Goal: Obtain resource: Obtain resource

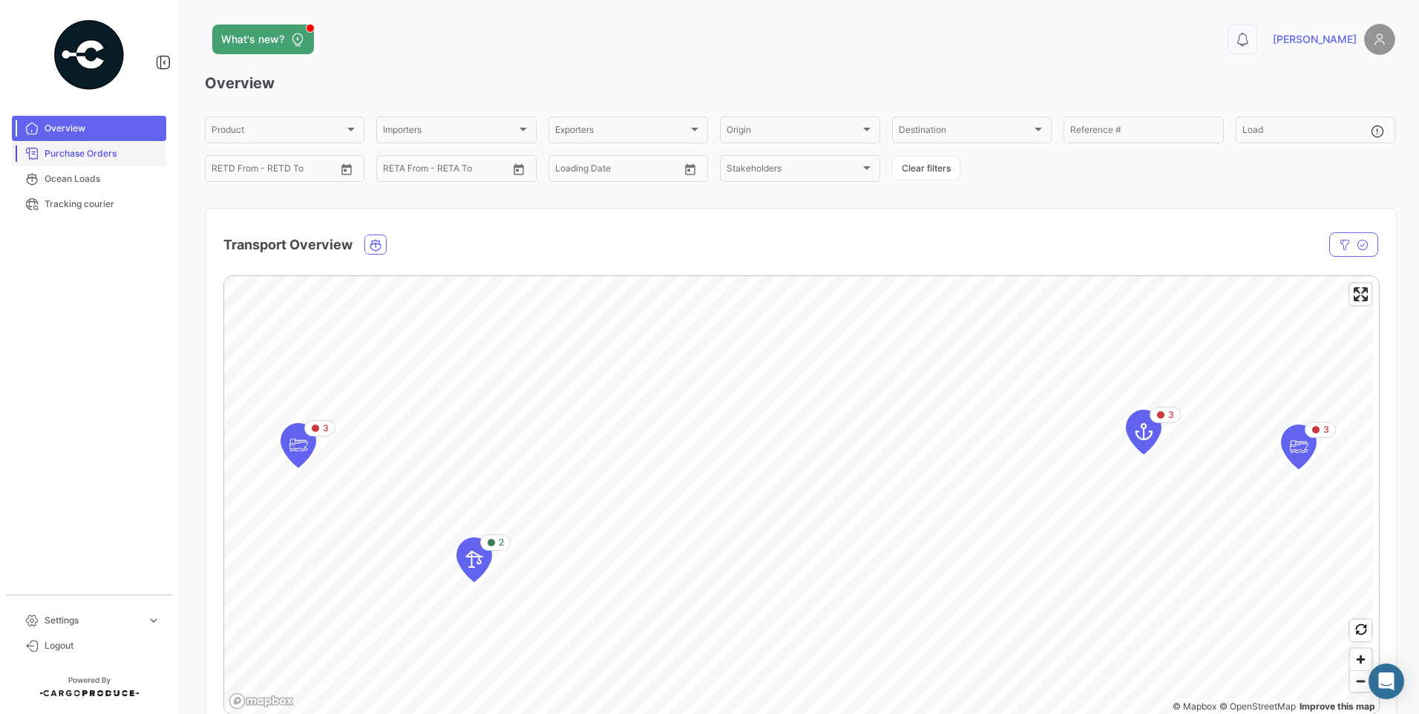
click at [93, 157] on span "Purchase Orders" at bounding box center [103, 153] width 116 height 13
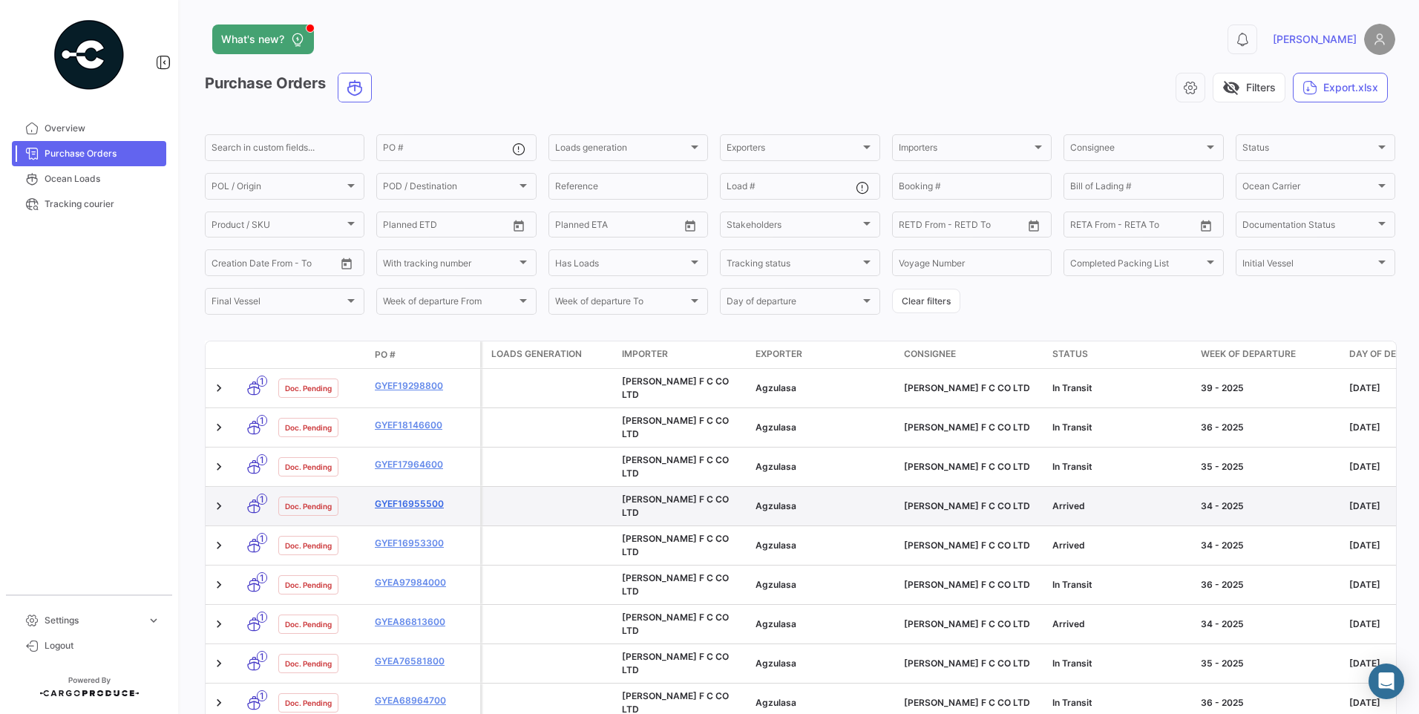
click at [430, 497] on link "GYEF16955500" at bounding box center [424, 503] width 99 height 13
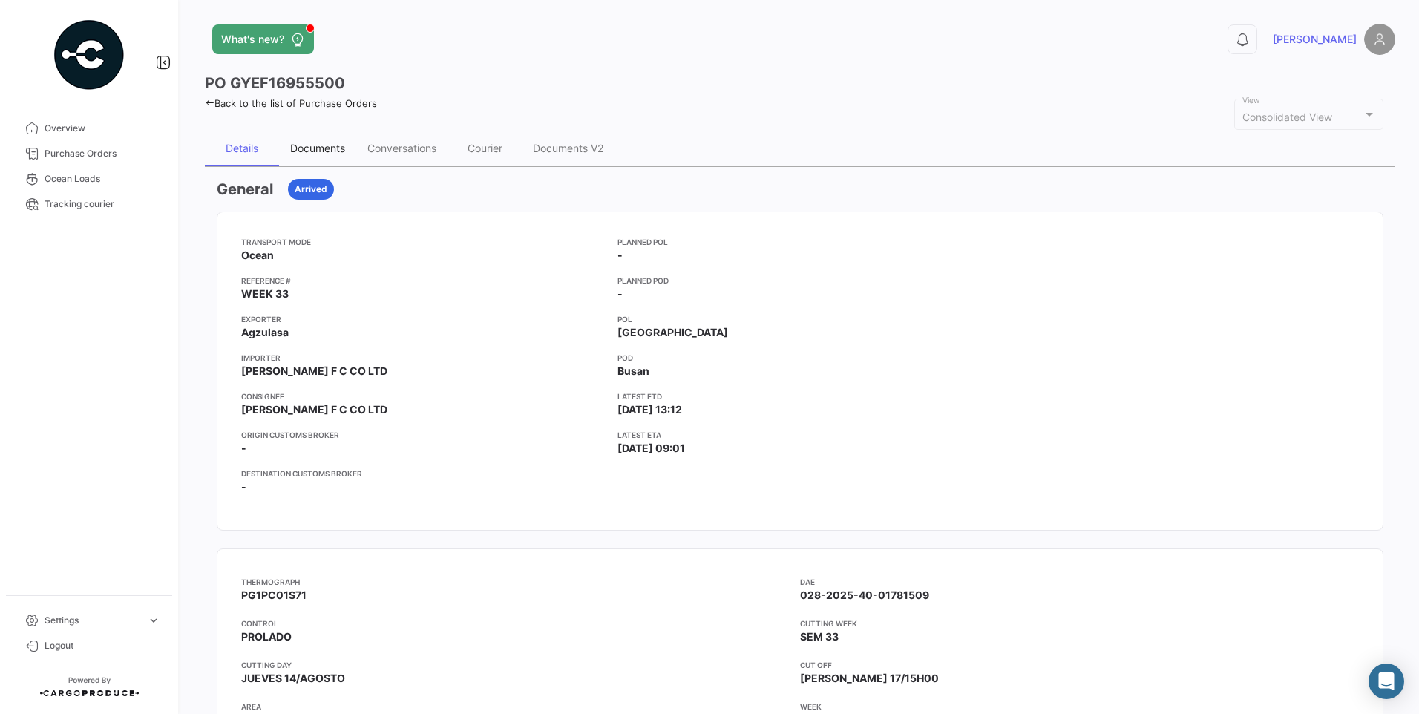
click at [335, 149] on div "Documents" at bounding box center [317, 148] width 55 height 13
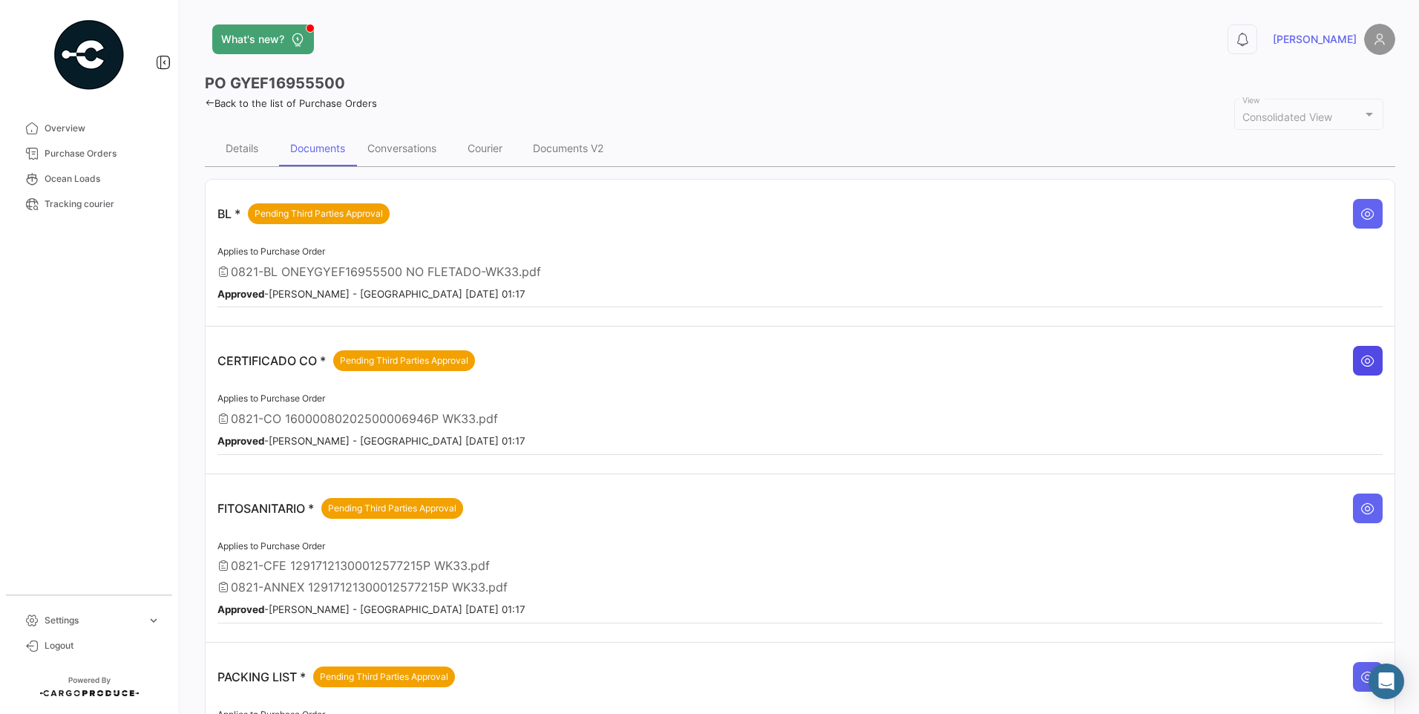
click at [1365, 361] on icon at bounding box center [1367, 360] width 15 height 15
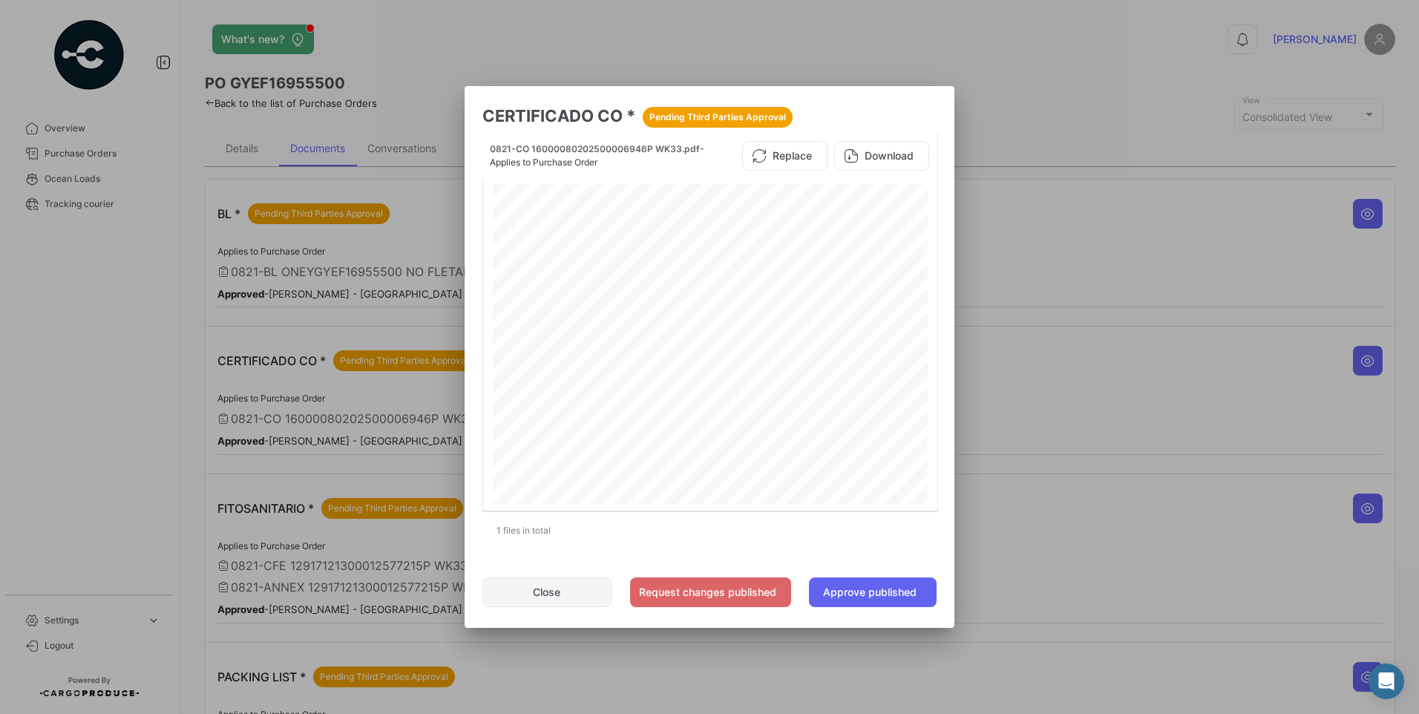
click at [551, 592] on button "Close" at bounding box center [546, 592] width 129 height 30
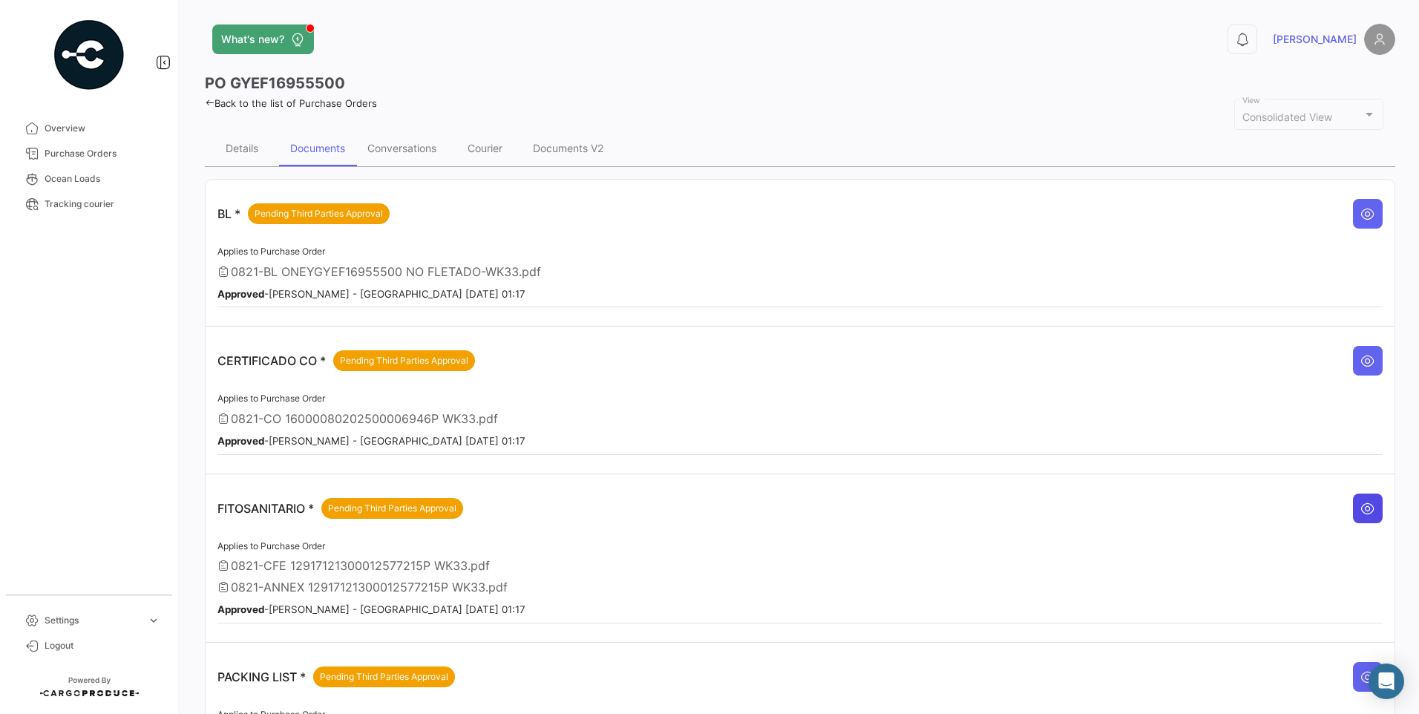
click at [1365, 508] on icon at bounding box center [1367, 508] width 15 height 15
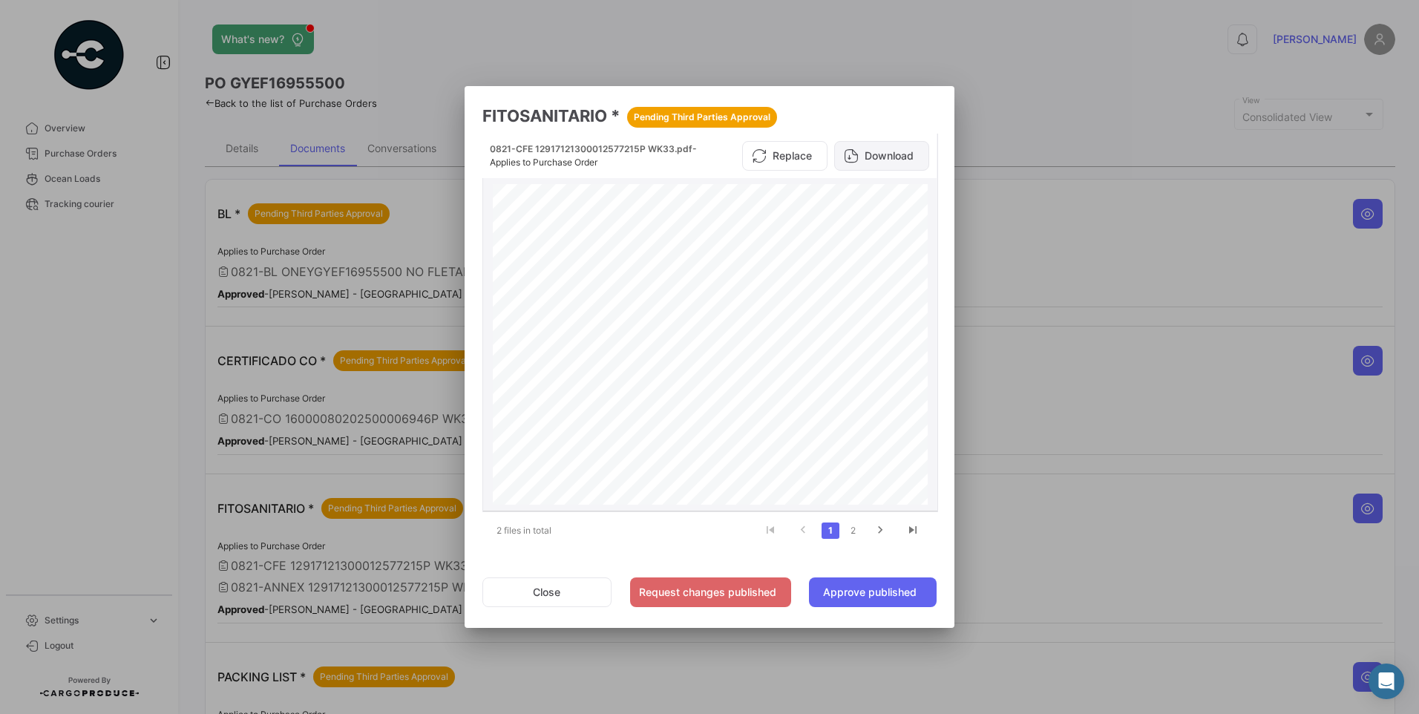
click at [884, 162] on button "Download" at bounding box center [881, 156] width 95 height 30
click at [876, 534] on icon "go to next page" at bounding box center [879, 532] width 19 height 18
click at [892, 165] on button "Download" at bounding box center [881, 156] width 95 height 30
drag, startPoint x: 557, startPoint y: 592, endPoint x: 145, endPoint y: 278, distance: 517.8
click at [557, 592] on button "Close" at bounding box center [546, 592] width 129 height 30
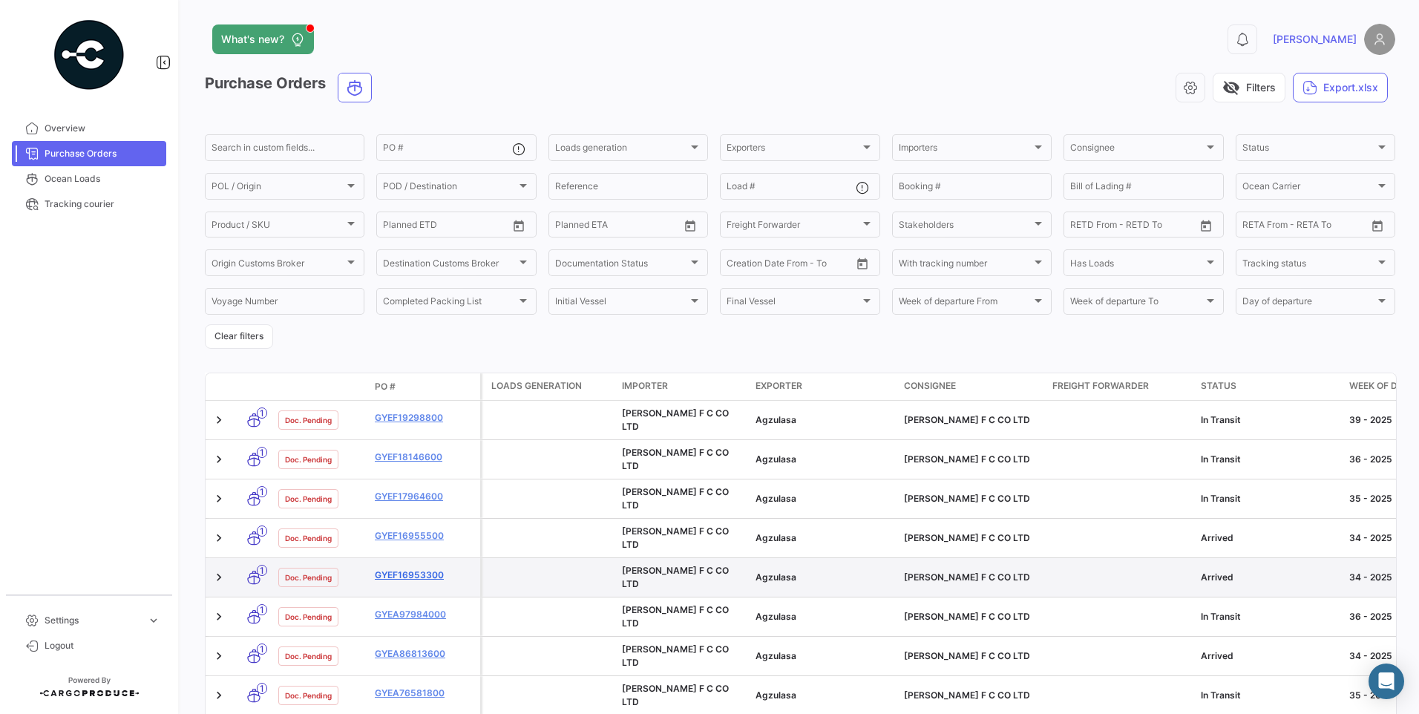
click at [433, 568] on link "GYEF16953300" at bounding box center [424, 574] width 99 height 13
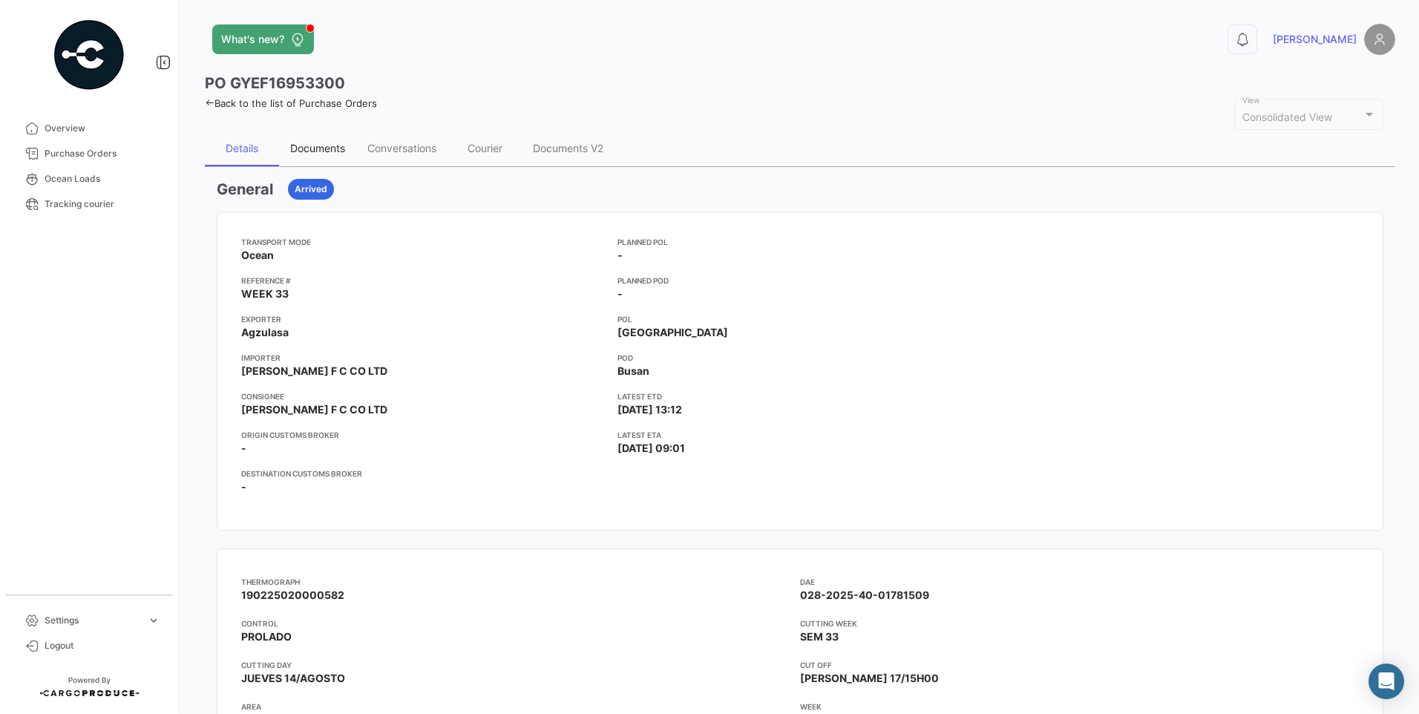
click at [339, 146] on div "Documents" at bounding box center [317, 148] width 55 height 13
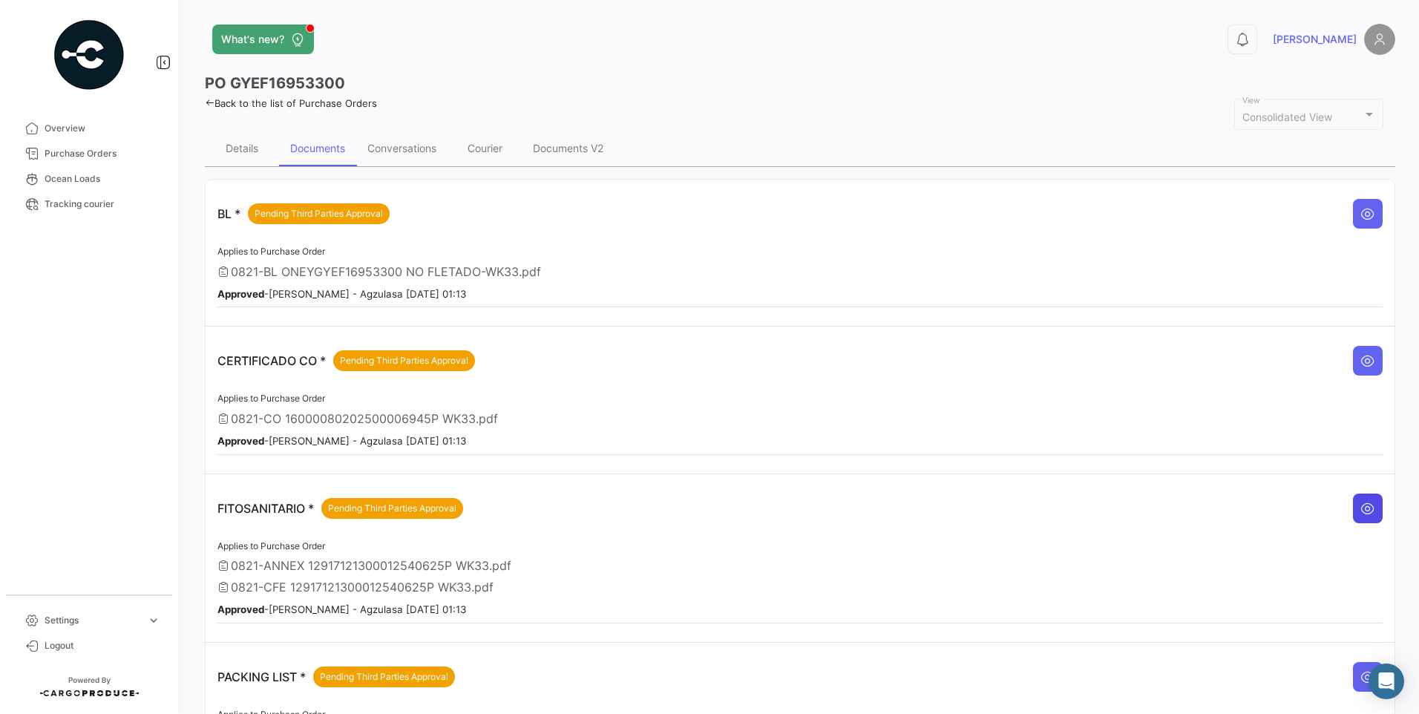
click at [1364, 508] on icon at bounding box center [1367, 508] width 15 height 15
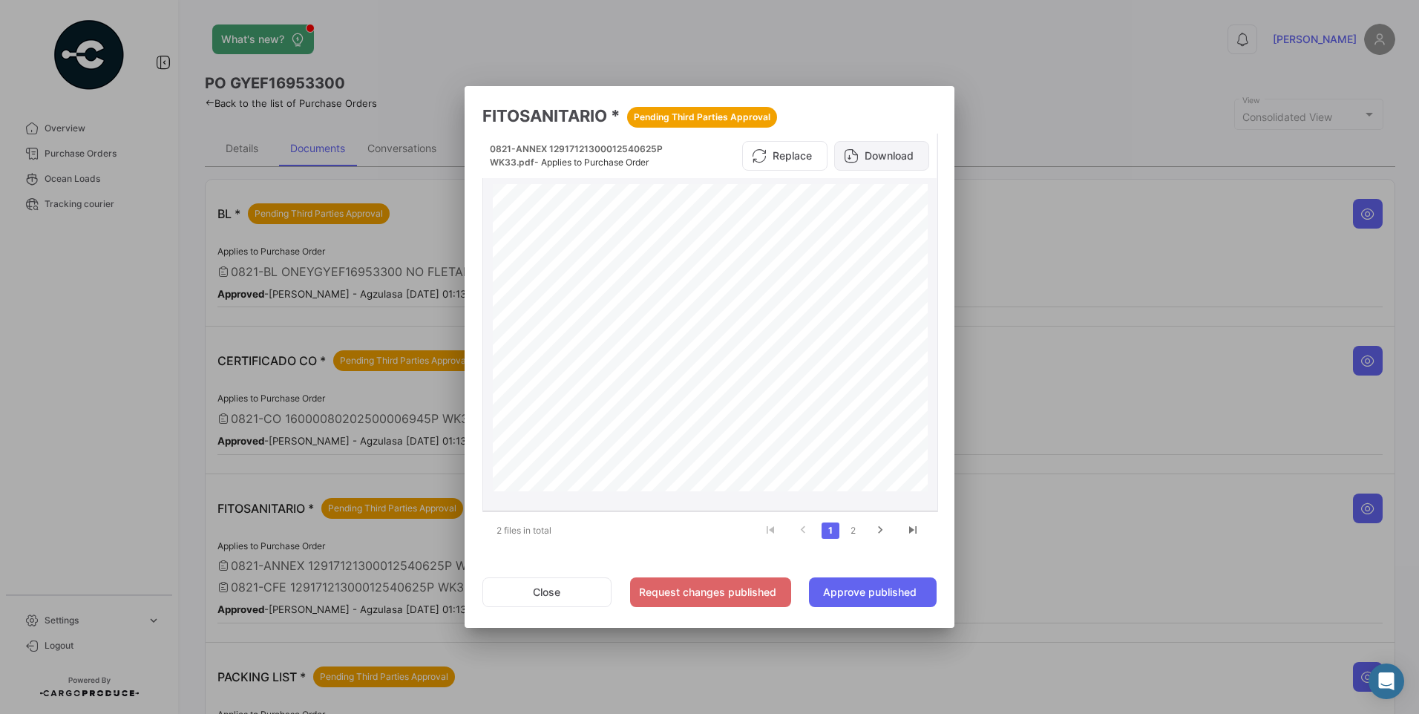
click at [899, 164] on button "Download" at bounding box center [881, 156] width 95 height 30
click at [874, 529] on icon "go to next page" at bounding box center [879, 532] width 19 height 18
click at [890, 148] on button "Download" at bounding box center [881, 156] width 95 height 30
click at [545, 591] on button "Close" at bounding box center [546, 592] width 129 height 30
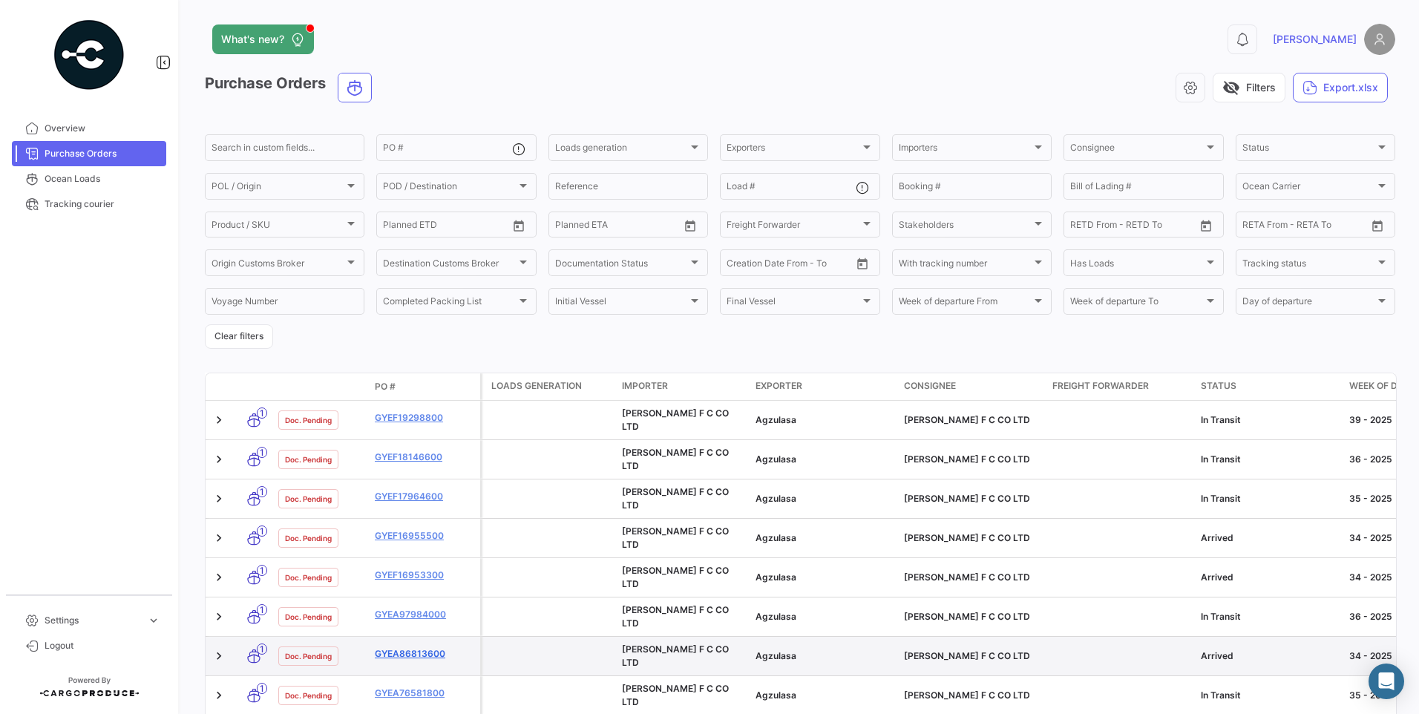
click at [439, 647] on link "GYEA86813600" at bounding box center [424, 653] width 99 height 13
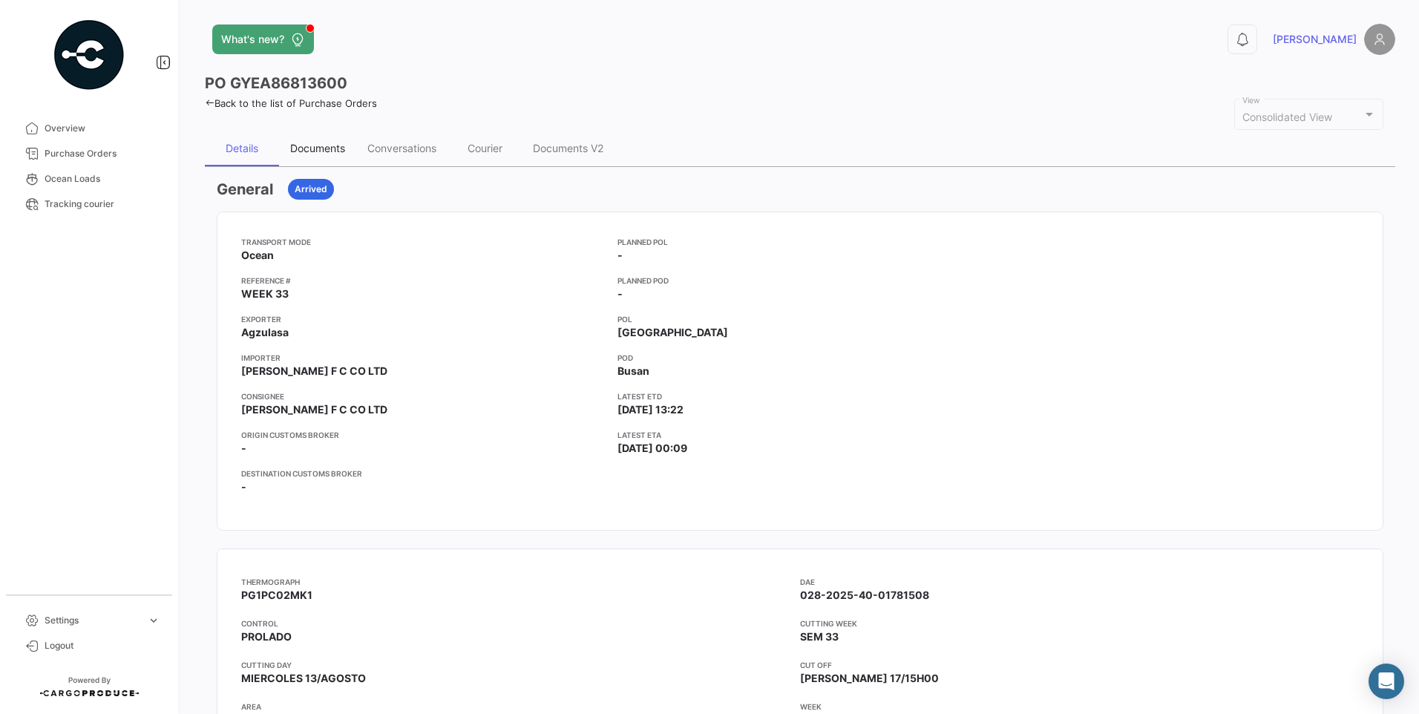
click at [330, 142] on div "Documents" at bounding box center [317, 148] width 55 height 13
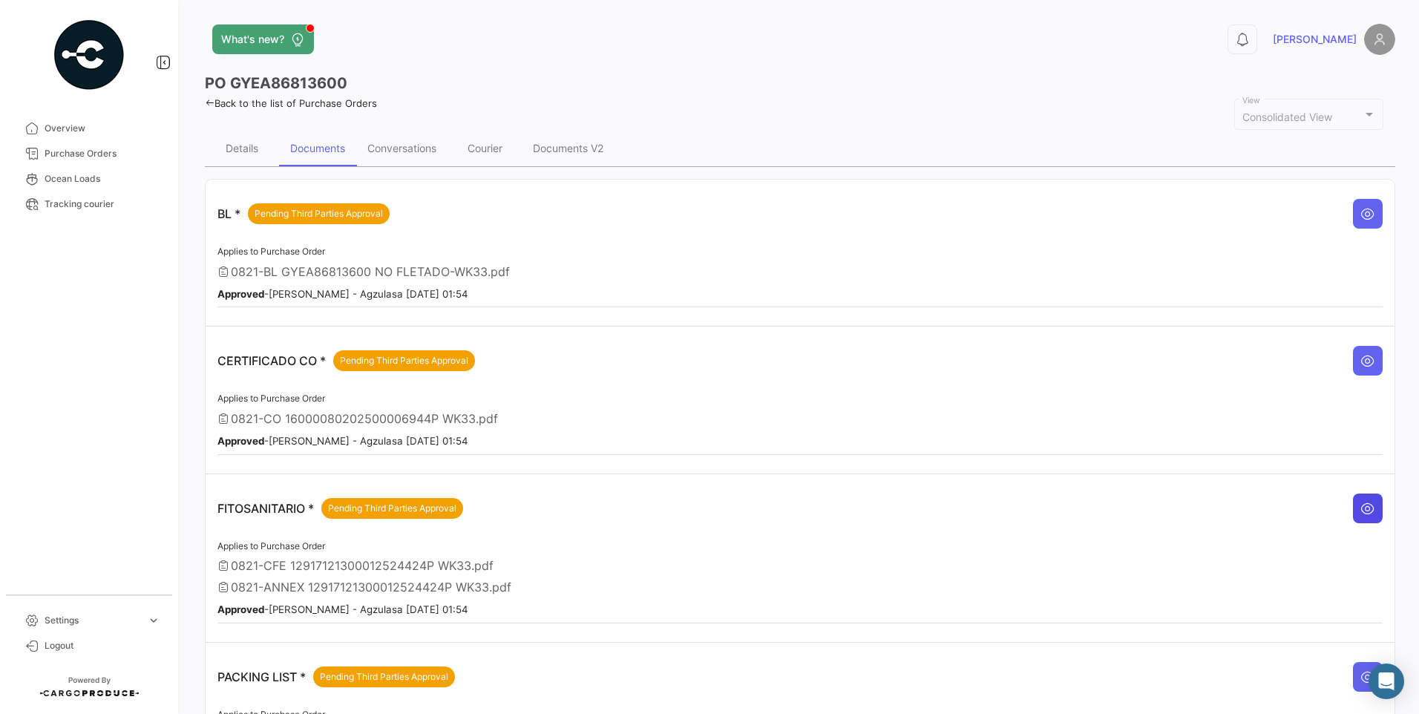
click at [1363, 508] on icon at bounding box center [1367, 508] width 15 height 15
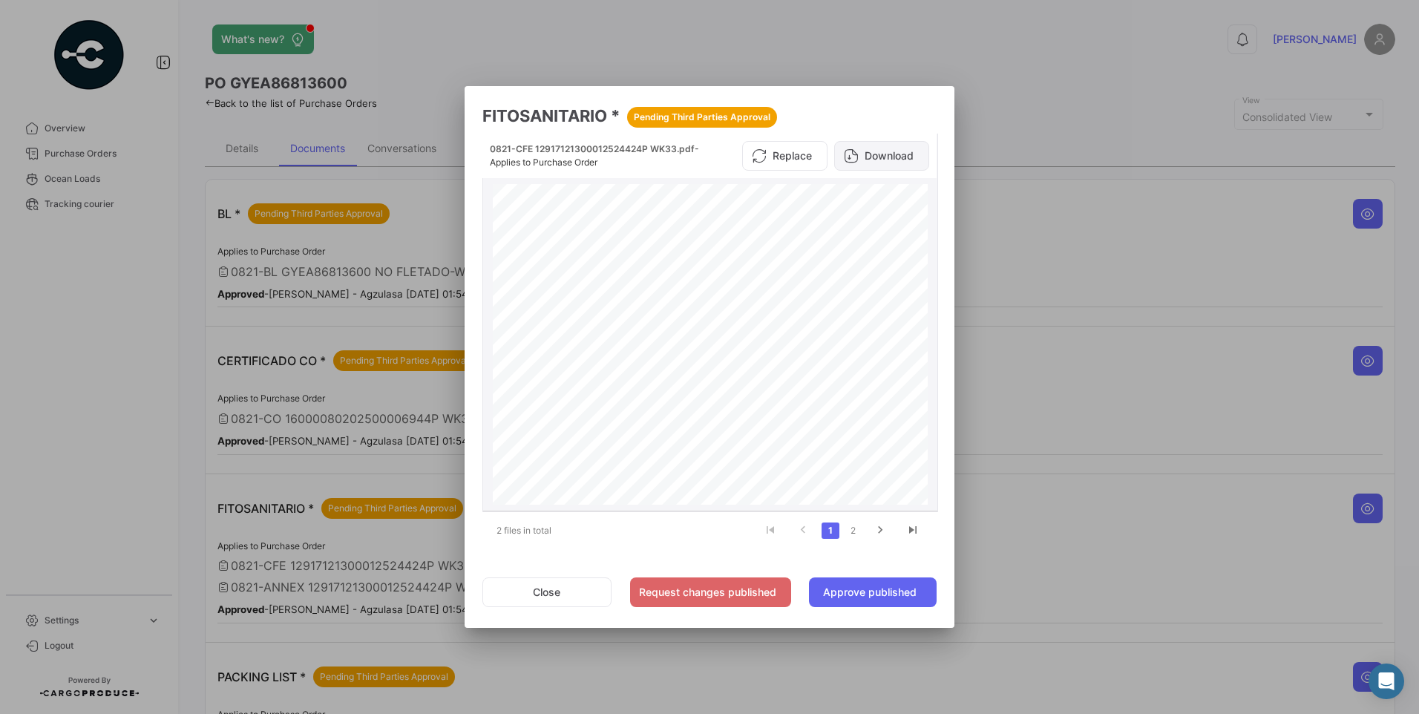
click at [893, 153] on button "Download" at bounding box center [881, 156] width 95 height 30
click at [882, 525] on icon "go to next page" at bounding box center [879, 532] width 19 height 18
click at [899, 159] on button "Download" at bounding box center [881, 156] width 95 height 30
click at [540, 590] on button "Close" at bounding box center [546, 592] width 129 height 30
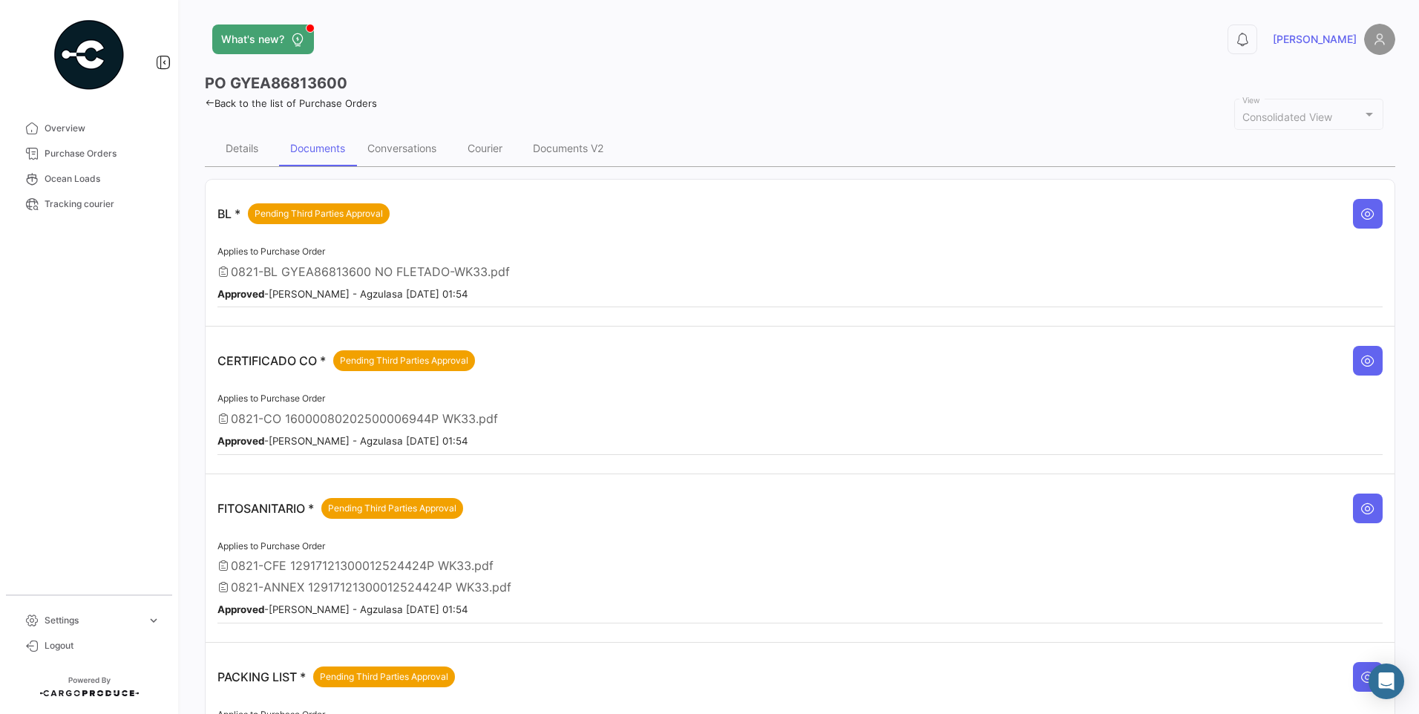
drag, startPoint x: 63, startPoint y: 134, endPoint x: 119, endPoint y: 248, distance: 127.4
click at [63, 134] on span "Overview" at bounding box center [103, 128] width 116 height 13
